Goal: Information Seeking & Learning: Learn about a topic

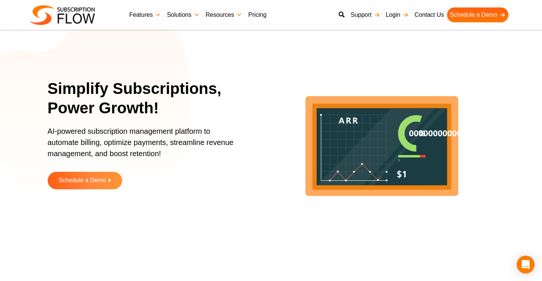
click at [371, 144] on icon "lottie-animation-container" at bounding box center [354, 148] width 66 height 66
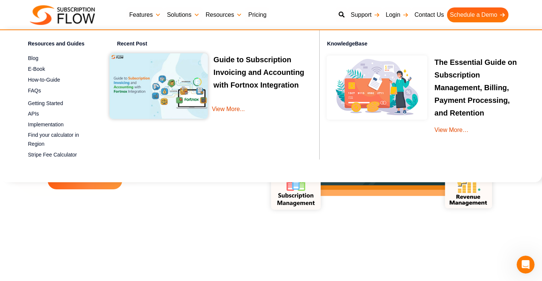
click at [232, 15] on link "Resources" at bounding box center [224, 14] width 42 height 15
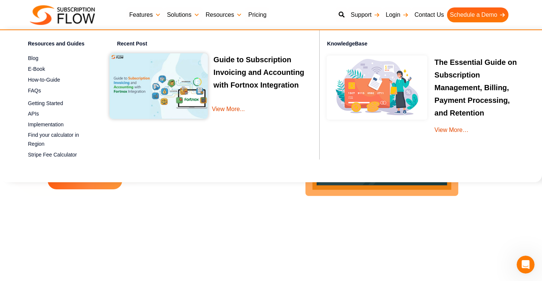
click at [242, 15] on link "Resources" at bounding box center [224, 14] width 42 height 15
click at [239, 15] on link "Resources" at bounding box center [224, 14] width 42 height 15
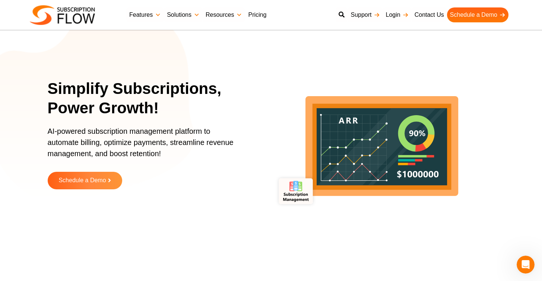
click at [257, 15] on link "Pricing" at bounding box center [257, 14] width 24 height 15
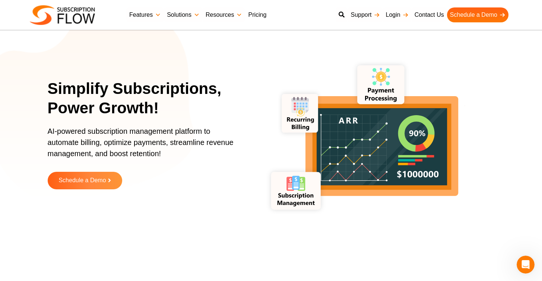
click at [260, 14] on link "Pricing" at bounding box center [257, 14] width 24 height 15
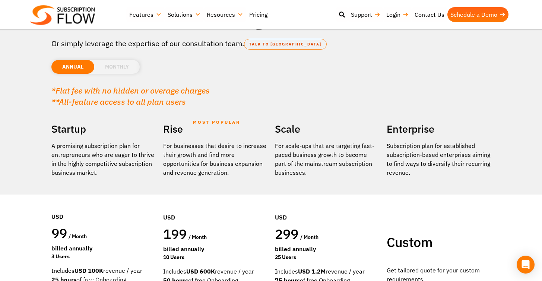
scroll to position [26, 0]
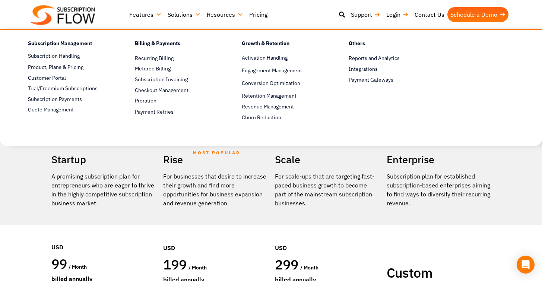
click at [150, 16] on link "Features" at bounding box center [145, 14] width 38 height 15
